Goal: Communication & Community: Answer question/provide support

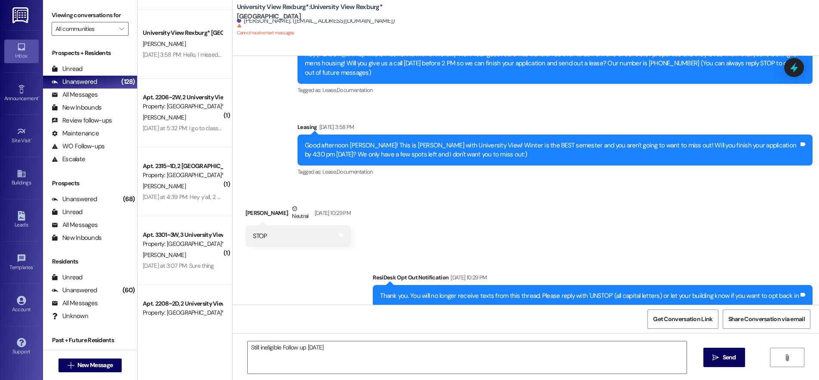
scroll to position [344, 0]
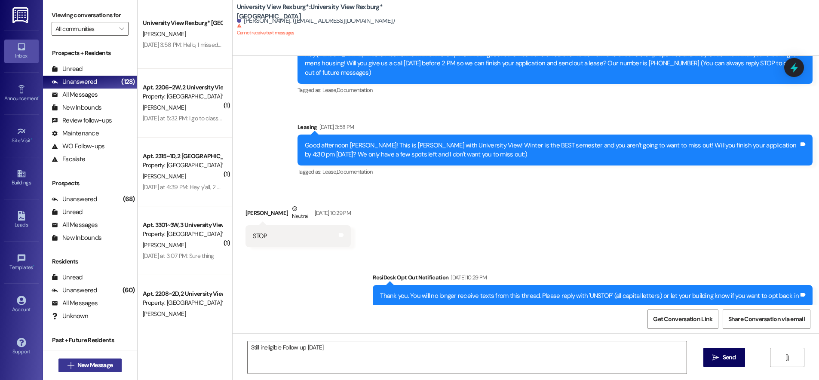
click at [83, 363] on span "New Message" at bounding box center [94, 365] width 35 height 9
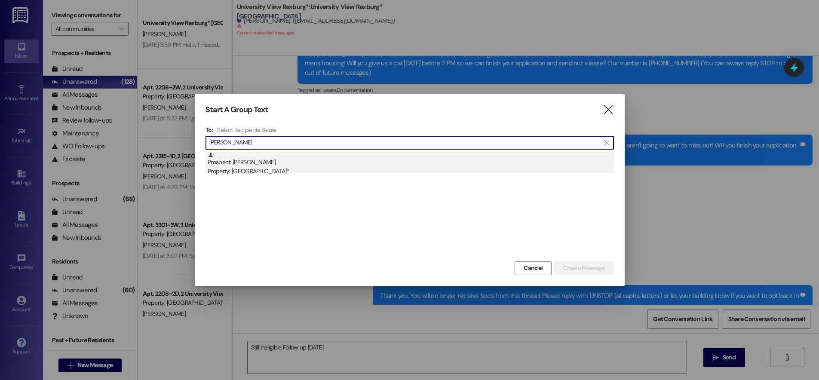
type input "[PERSON_NAME]"
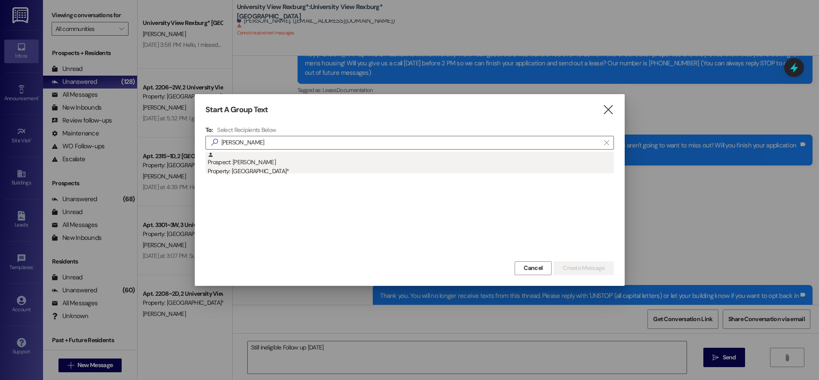
click at [250, 169] on div "Prospect: [PERSON_NAME] Property: University View [GEOGRAPHIC_DATA]*" at bounding box center [411, 164] width 406 height 24
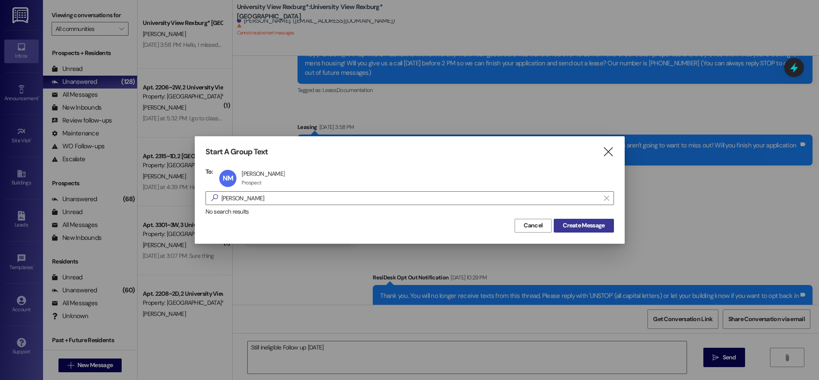
click at [599, 222] on span "Create Message" at bounding box center [583, 225] width 42 height 9
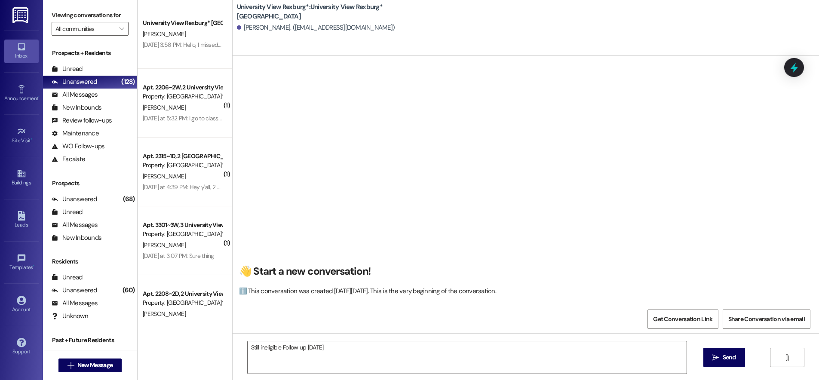
scroll to position [0, 0]
click at [336, 350] on textarea "Still ineligible Follow up [DATE]" at bounding box center [467, 357] width 439 height 32
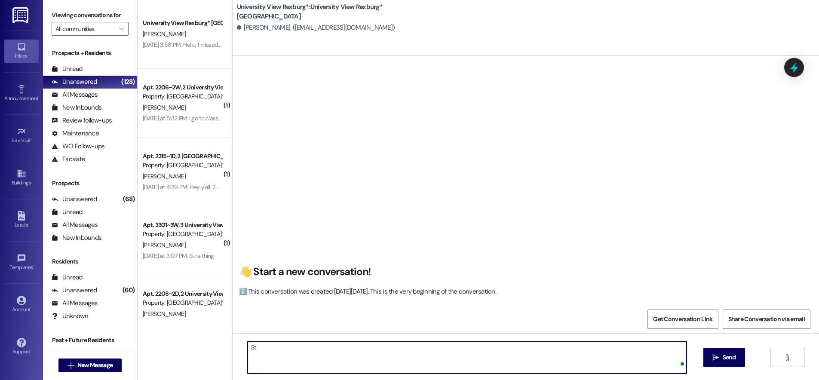
type textarea "S"
click at [413, 347] on textarea "Hi [PERSON_NAME], this is Hailey with University View!! I wanted to reach out!" at bounding box center [467, 357] width 439 height 32
click at [482, 351] on textarea "Hi [PERSON_NAME], this is Hailey with University View!! I wanted to reach out, …" at bounding box center [467, 357] width 439 height 32
click at [470, 349] on textarea "Hi [PERSON_NAME], this is Hailey with University View!! I wanted to reach out, …" at bounding box center [467, 357] width 439 height 32
click at [505, 348] on textarea "Hi [PERSON_NAME], this is Hailey with University View!! I wanted to reach out, …" at bounding box center [467, 357] width 439 height 32
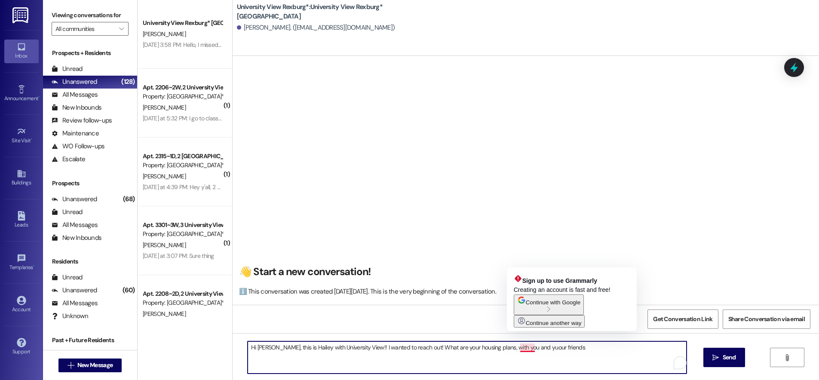
click at [518, 348] on textarea "Hi [PERSON_NAME], this is Hailey with University View!! I wanted to reach out! …" at bounding box center [467, 357] width 439 height 32
click at [523, 347] on textarea "Hi [PERSON_NAME], this is Hailey with University View!! I wanted to reach out! …" at bounding box center [467, 357] width 439 height 32
click at [525, 346] on textarea "Hi [PERSON_NAME], this is Hailey with University View!! I wanted to reach out! …" at bounding box center [467, 357] width 439 height 32
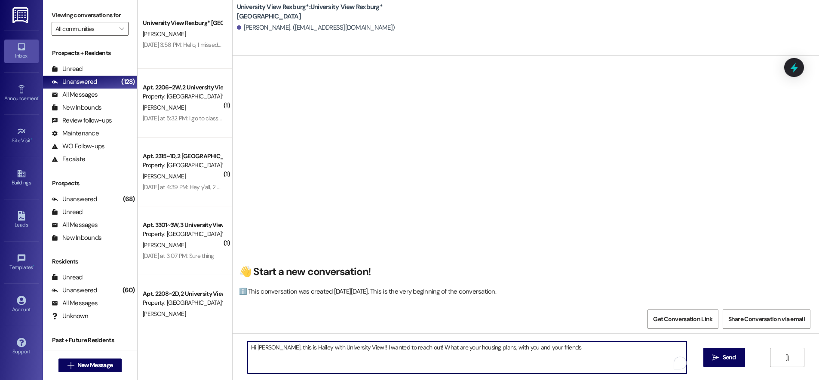
click at [547, 350] on textarea "Hi [PERSON_NAME], this is Hailey with University View!! I wanted to reach out! …" at bounding box center [467, 357] width 439 height 32
click at [411, 346] on textarea "Hi [PERSON_NAME], this is Hailey with University View!! I wanted to reach out! …" at bounding box center [467, 357] width 439 height 32
click at [445, 349] on textarea "Hi [PERSON_NAME], this is Hailey with University View!! I wanted to reach out t…" at bounding box center [467, 357] width 439 height 32
click at [482, 348] on textarea "Hi [PERSON_NAME], this is Hailey with University View!! I wanted to reach out t…" at bounding box center [467, 357] width 439 height 32
click at [664, 347] on textarea "Hi [PERSON_NAME], this is Hailey with University View!! I wanted to reach out t…" at bounding box center [467, 357] width 439 height 32
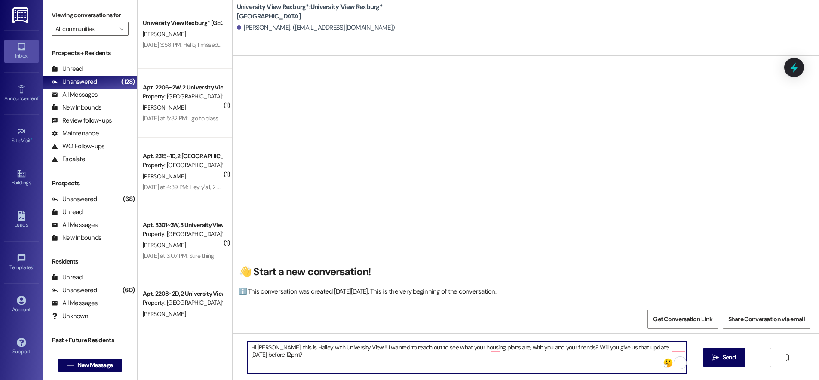
click at [563, 346] on textarea "Hi [PERSON_NAME], this is Hailey with University View!! I wanted to reach out t…" at bounding box center [467, 357] width 439 height 32
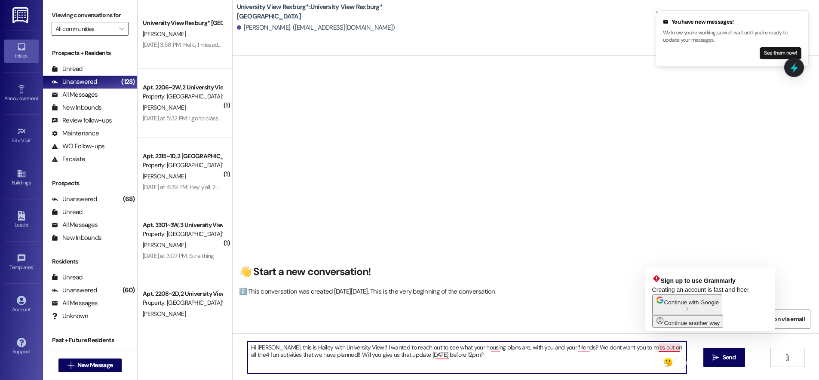
click at [663, 348] on textarea "Hi [PERSON_NAME], this is Hailey with University View!! I wanted to reach out t…" at bounding box center [467, 357] width 439 height 32
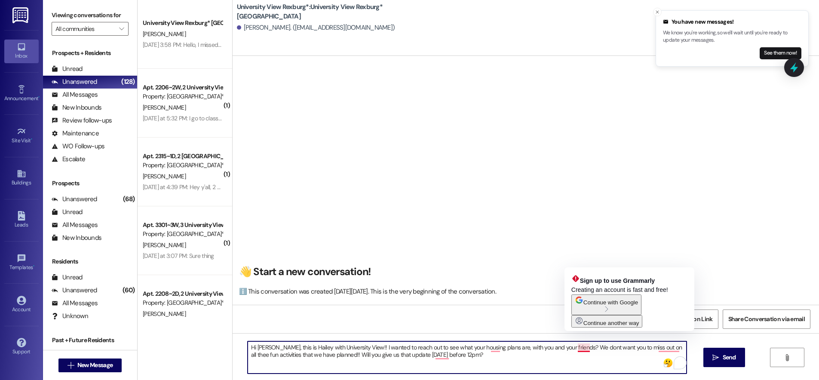
click at [581, 349] on textarea "Hi [PERSON_NAME], this is Hailey with University View!! I wanted to reach out t…" at bounding box center [467, 357] width 439 height 32
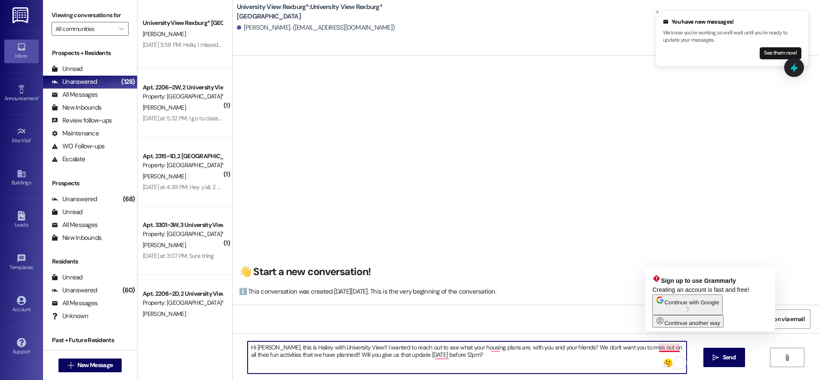
click at [661, 348] on textarea "Hi [PERSON_NAME], this is Hailey with University View!! I wanted to reach out t…" at bounding box center [467, 357] width 439 height 32
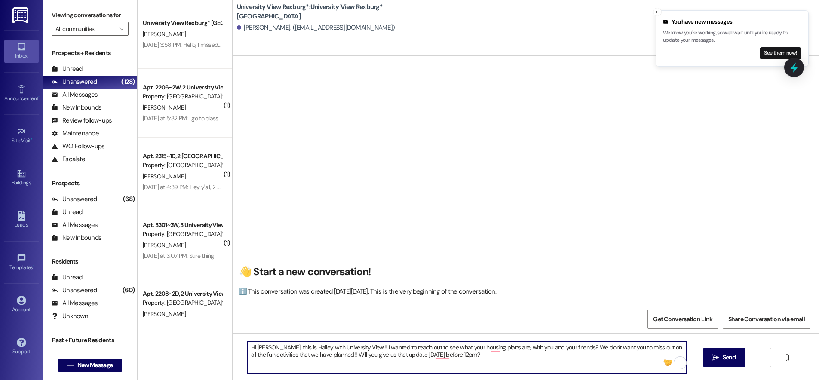
click at [447, 356] on textarea "Hi [PERSON_NAME], this is Hailey with University View!! I wanted to reach out t…" at bounding box center [467, 357] width 439 height 32
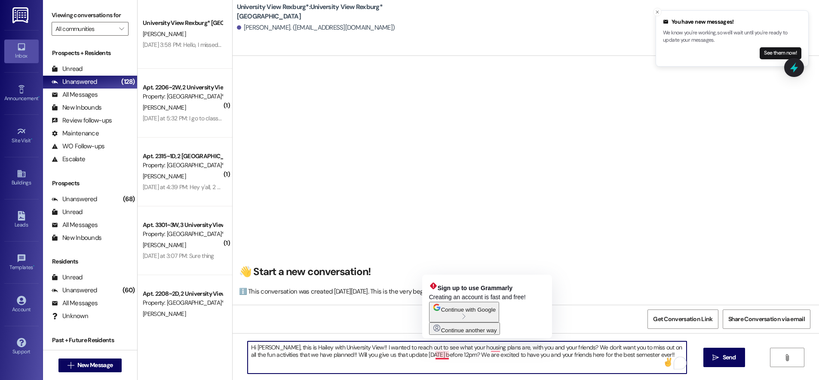
click at [433, 356] on textarea "Hi [PERSON_NAME], this is Hailey with University View!! I wanted to reach out t…" at bounding box center [467, 357] width 439 height 32
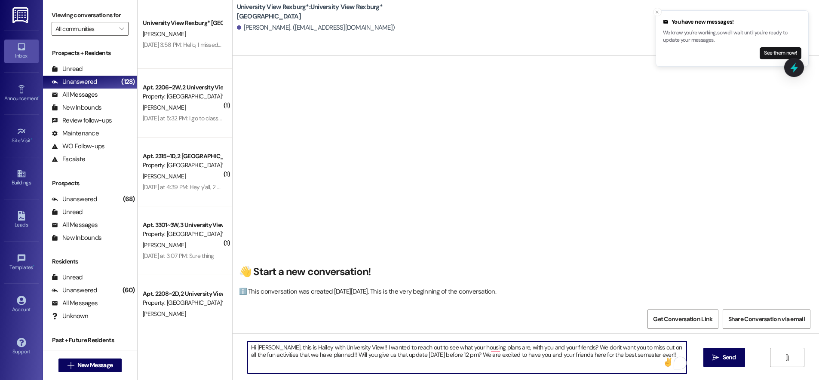
drag, startPoint x: 243, startPoint y: 348, endPoint x: 686, endPoint y: 360, distance: 442.8
click at [686, 360] on div "Hi [PERSON_NAME], this is Hailey with University View!! I wanted to reach out t…" at bounding box center [525, 365] width 586 height 64
type textarea "Hi [PERSON_NAME], this is Hailey with University View!! I wanted to reach out t…"
click at [710, 360] on span " Send" at bounding box center [723, 357] width 27 height 9
